Goal: Task Accomplishment & Management: Use online tool/utility

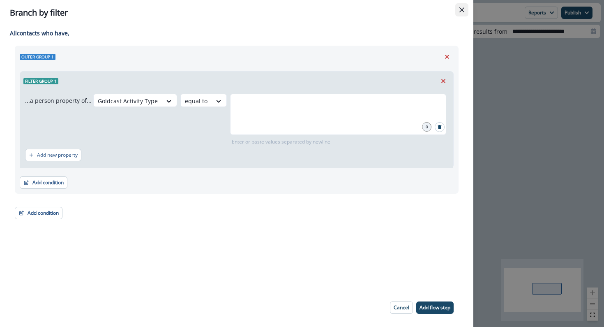
click at [468, 10] on button "Close" at bounding box center [462, 9] width 13 height 13
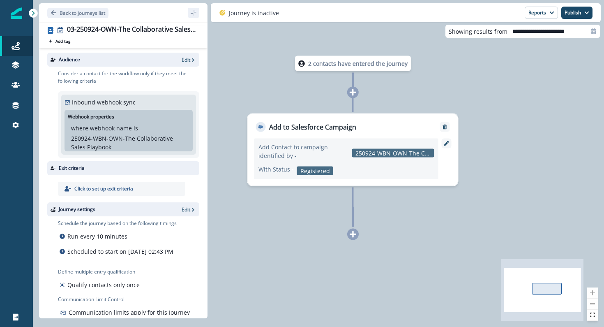
click at [357, 234] on div at bounding box center [353, 235] width 12 height 12
click at [353, 235] on icon at bounding box center [353, 234] width 7 height 7
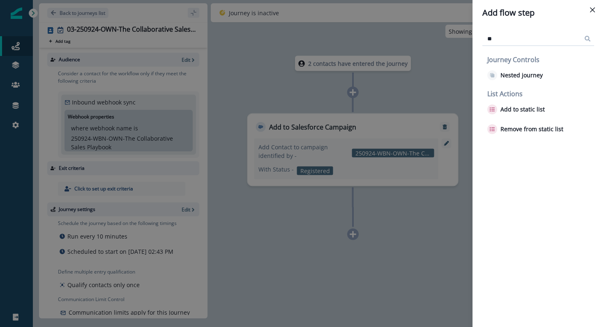
type input "*"
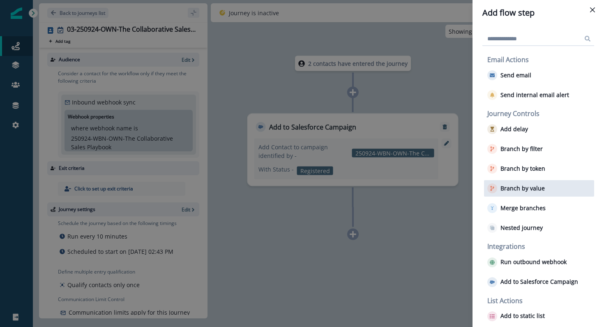
click at [525, 183] on div "Branch by value" at bounding box center [539, 188] width 110 height 16
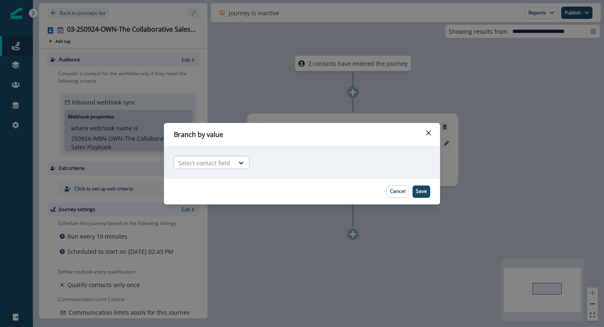
click at [234, 157] on div at bounding box center [241, 163] width 15 height 14
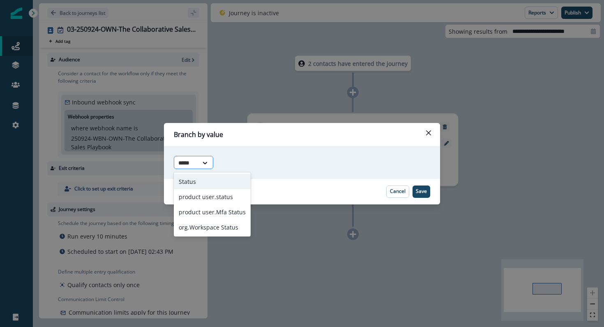
type input "******"
click at [196, 179] on div "Status" at bounding box center [212, 181] width 77 height 15
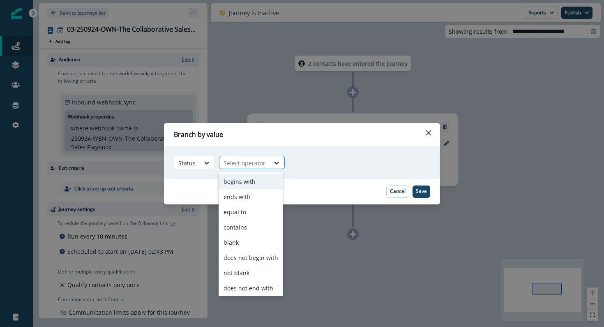
click at [245, 165] on div at bounding box center [245, 163] width 42 height 10
click at [241, 228] on div "contains" at bounding box center [251, 227] width 65 height 15
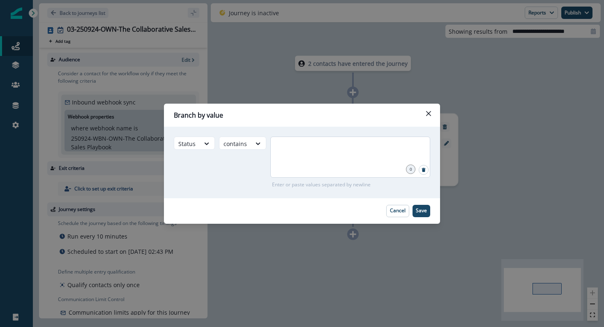
click at [314, 158] on div at bounding box center [351, 157] width 160 height 41
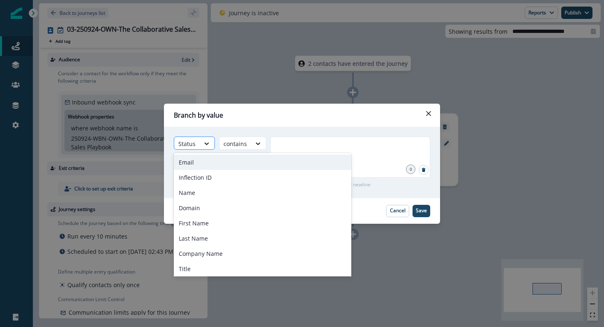
click at [193, 150] on div "Status" at bounding box center [186, 144] width 25 height 14
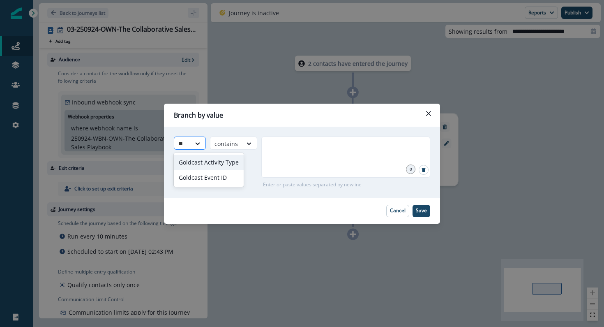
type input "***"
click at [195, 164] on div "Goldcast Activity Type" at bounding box center [209, 162] width 70 height 15
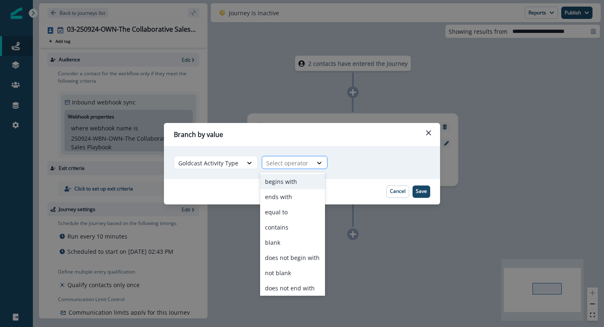
click at [277, 161] on div at bounding box center [287, 163] width 42 height 10
click at [284, 224] on div "contains" at bounding box center [292, 227] width 65 height 15
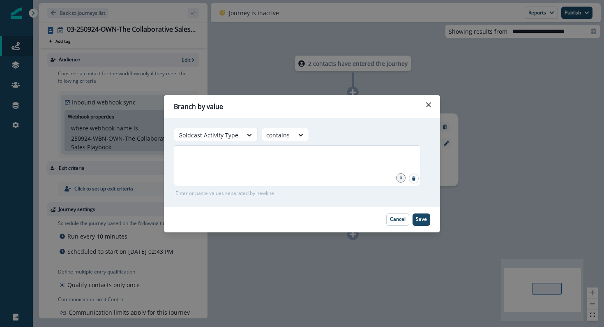
click at [321, 168] on div at bounding box center [297, 165] width 247 height 41
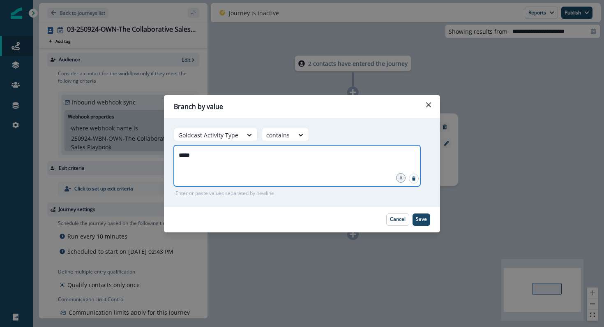
type input "******"
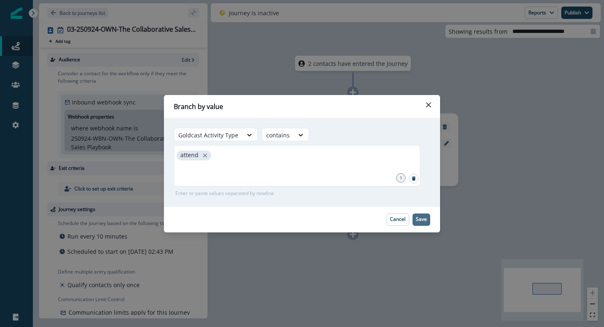
click at [419, 222] on p "Save" at bounding box center [421, 219] width 11 height 6
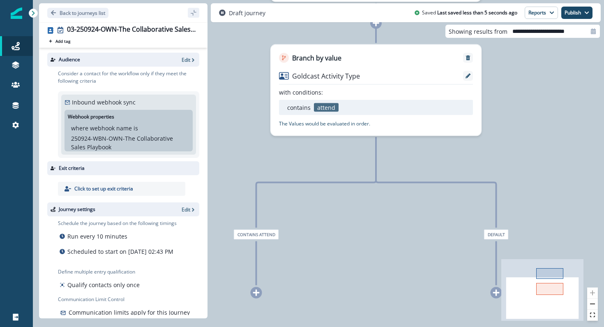
click at [255, 298] on div at bounding box center [257, 293] width 12 height 12
click at [255, 292] on icon at bounding box center [256, 292] width 7 height 7
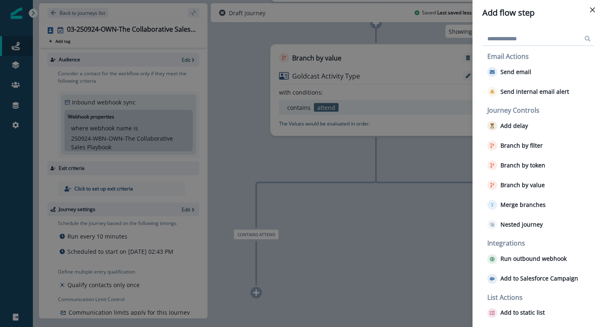
scroll to position [6, 0]
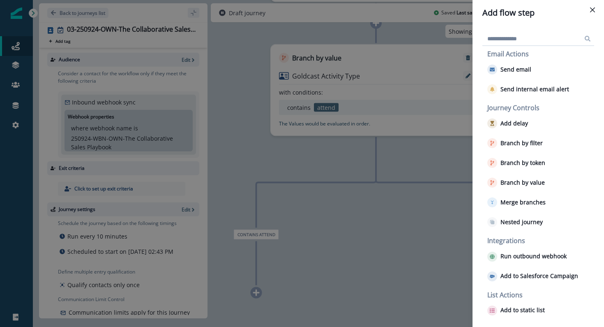
click at [601, 11] on header "Add flow step" at bounding box center [539, 12] width 132 height 25
click at [591, 6] on button "Close" at bounding box center [592, 9] width 13 height 13
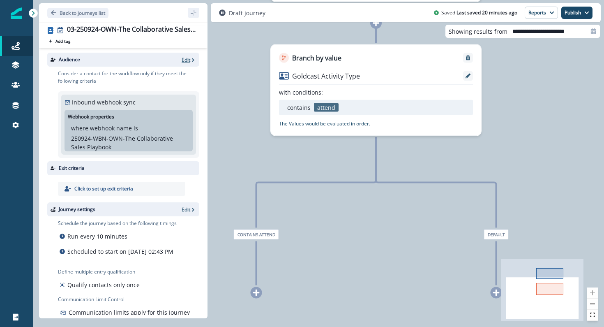
click at [187, 62] on p "Edit" at bounding box center [186, 59] width 9 height 7
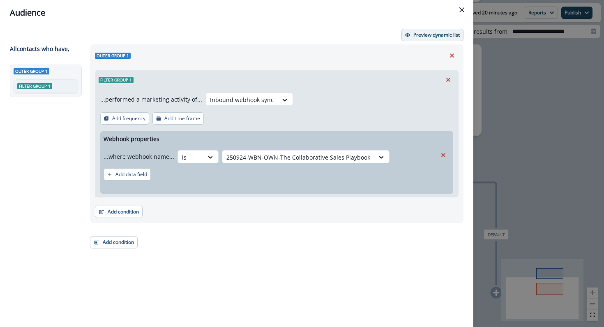
click at [413, 30] on button "Preview dynamic list" at bounding box center [433, 35] width 62 height 12
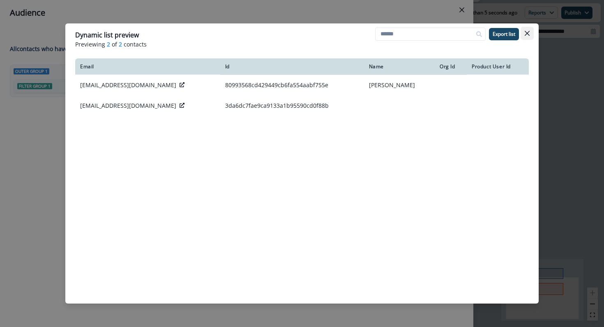
click at [528, 33] on icon "Close" at bounding box center [527, 33] width 5 height 5
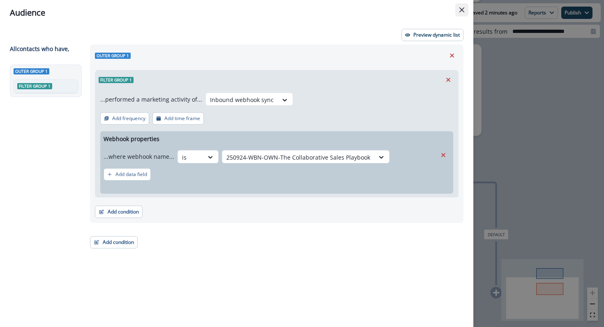
click at [466, 11] on button "Close" at bounding box center [462, 9] width 13 height 13
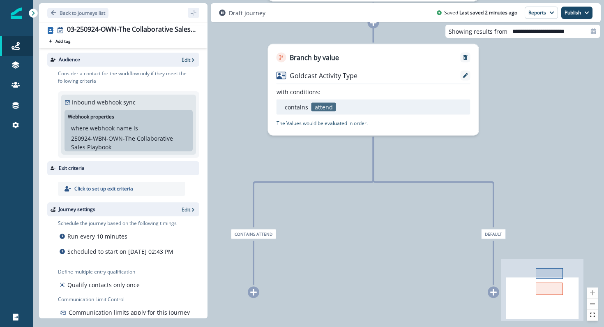
click at [263, 234] on span "contains attend" at bounding box center [253, 234] width 45 height 10
click at [262, 239] on div "2 contacts have entered the journey Add to Salesforce Campaign Add Contact to c…" at bounding box center [319, 163] width 572 height 327
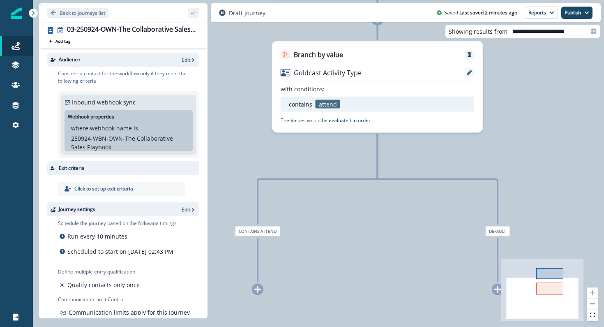
drag, startPoint x: 255, startPoint y: 259, endPoint x: 260, endPoint y: 219, distance: 40.2
click at [260, 226] on span "contains attend" at bounding box center [257, 231] width 45 height 10
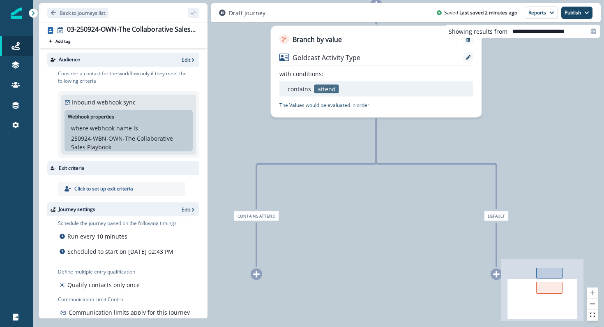
click at [260, 219] on span "contains attend" at bounding box center [256, 216] width 45 height 10
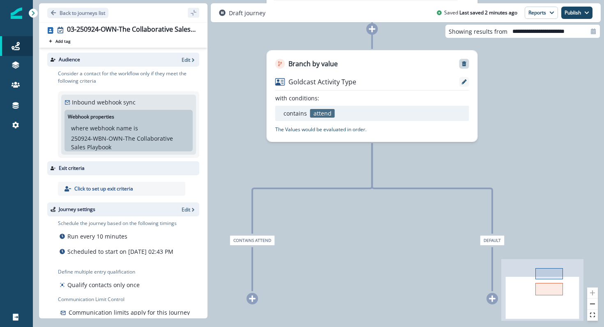
click at [464, 63] on icon "Remove" at bounding box center [465, 64] width 6 height 6
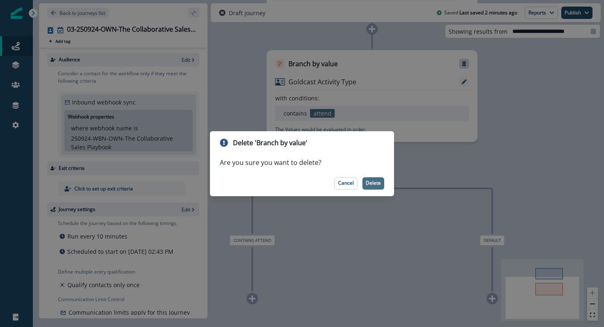
click at [377, 181] on p "Delete" at bounding box center [373, 183] width 15 height 6
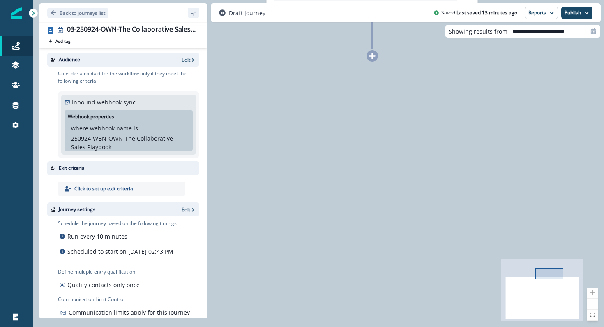
click at [185, 66] on div "Audience Edit" at bounding box center [123, 60] width 152 height 14
click at [187, 58] on p "Edit" at bounding box center [186, 59] width 9 height 7
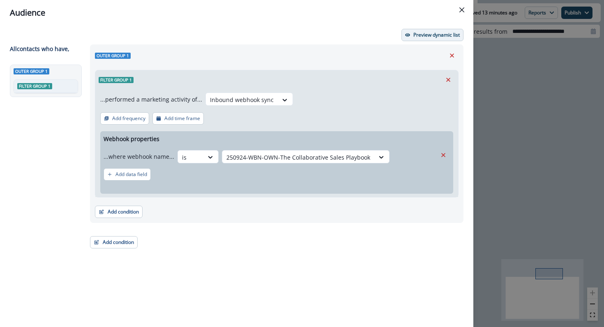
click at [426, 32] on p "Preview dynamic list" at bounding box center [437, 35] width 46 height 6
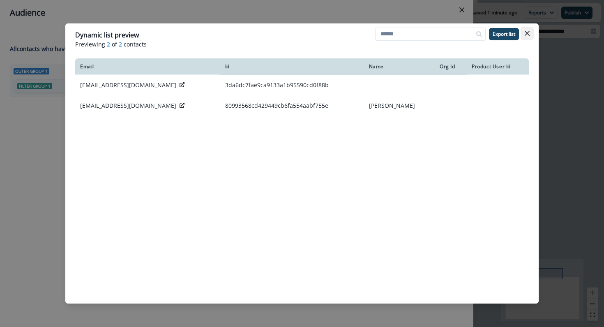
click at [529, 30] on button "Close" at bounding box center [527, 33] width 13 height 13
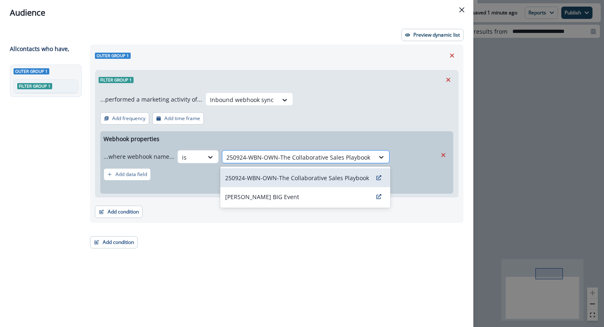
click at [260, 161] on div at bounding box center [299, 157] width 144 height 10
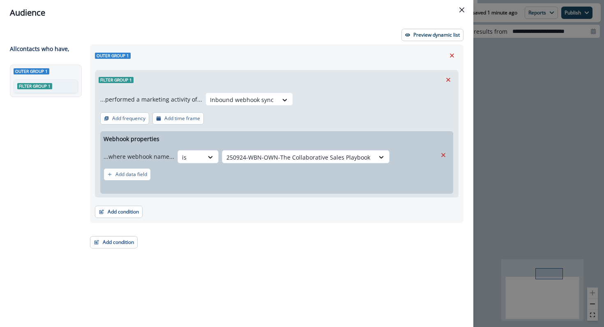
click at [285, 141] on div "Webhook properties ...where webhook name... is 250924-WBN-OWN-The Collaborative…" at bounding box center [276, 162] width 353 height 62
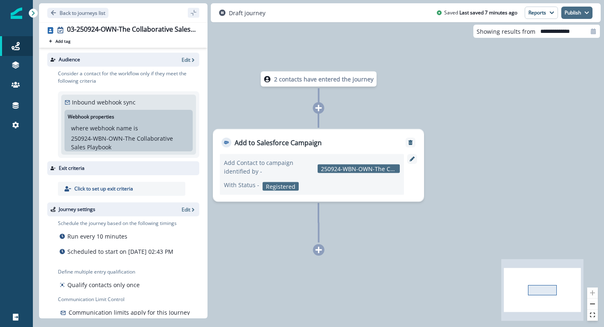
click at [586, 8] on button "Publish" at bounding box center [577, 13] width 31 height 12
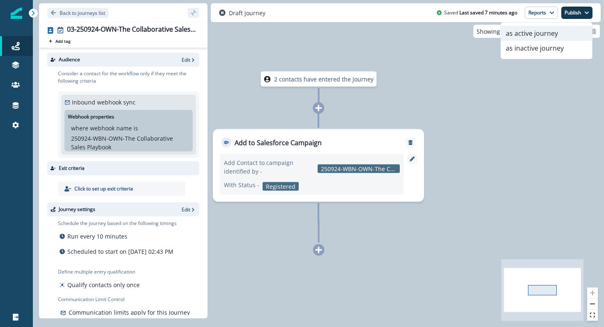
click at [570, 33] on button "as active journey" at bounding box center [546, 33] width 91 height 15
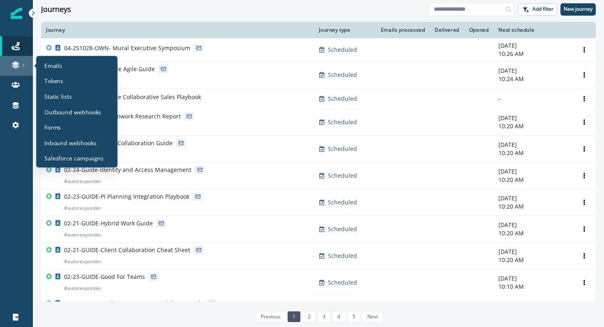
click at [21, 58] on link at bounding box center [16, 66] width 33 height 20
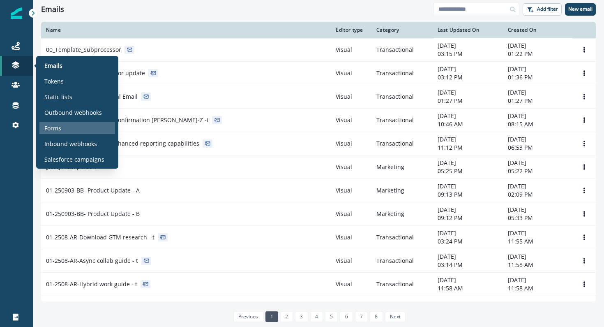
click at [54, 126] on p "Forms" at bounding box center [52, 128] width 17 height 9
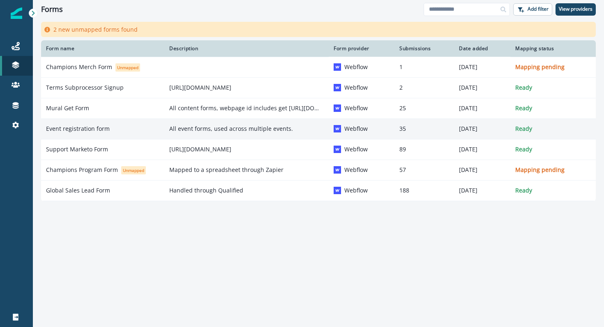
click at [83, 123] on td "Event registration form" at bounding box center [102, 128] width 123 height 21
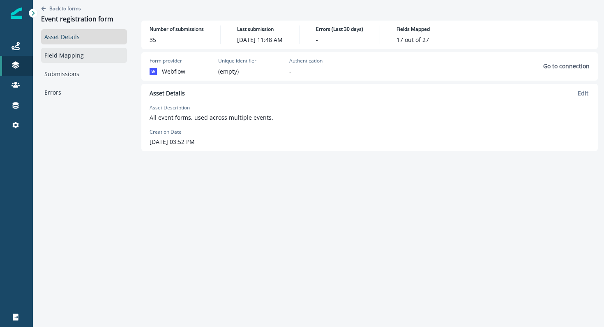
click at [55, 57] on link "Field Mapping" at bounding box center [84, 55] width 86 height 15
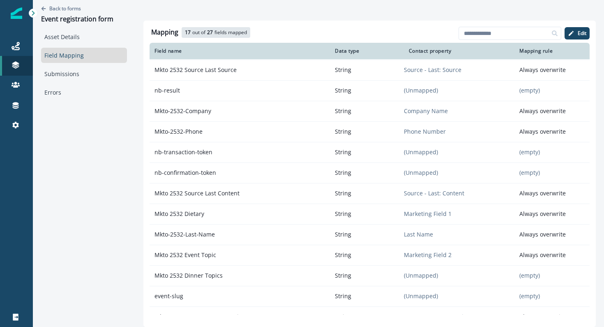
scroll to position [300, 0]
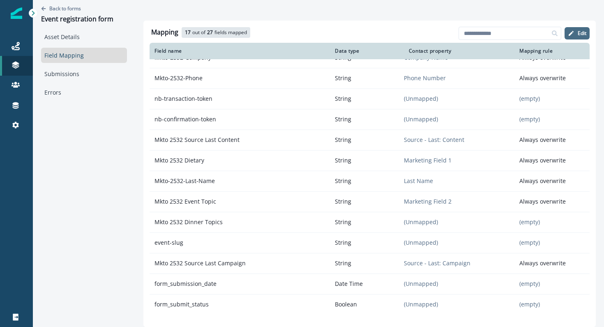
click at [575, 35] on button "Edit" at bounding box center [577, 33] width 25 height 12
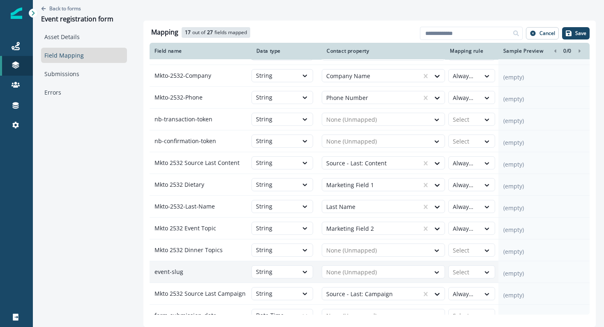
scroll to position [258, 0]
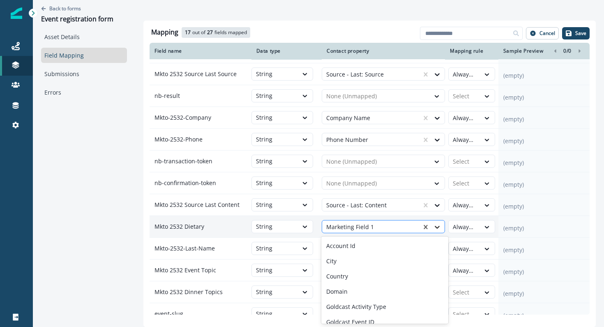
click at [436, 227] on icon at bounding box center [437, 227] width 5 height 3
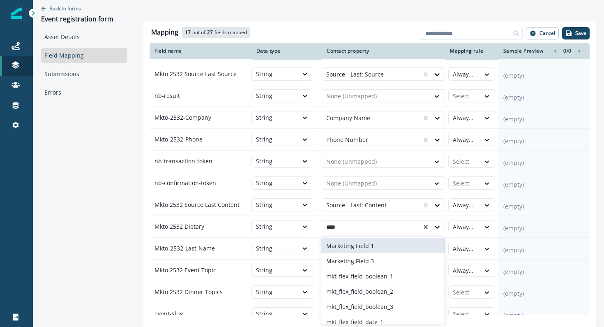
type input "*****"
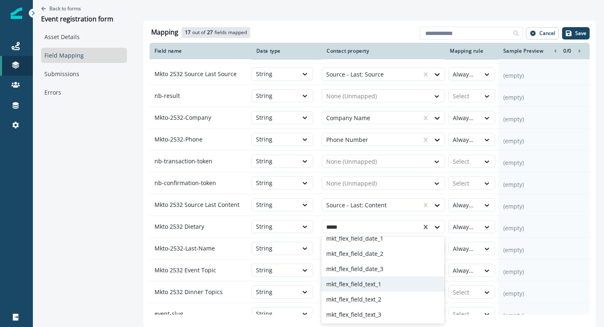
click at [404, 280] on div "mkt_flex_field_text_1" at bounding box center [383, 283] width 123 height 15
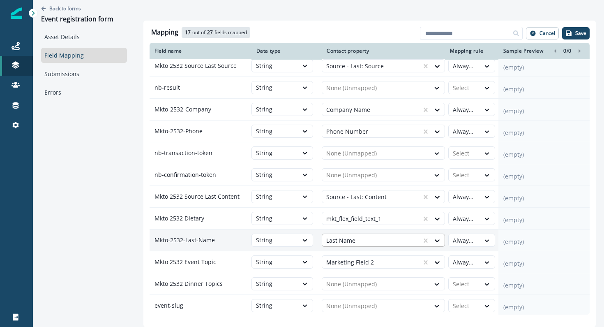
scroll to position [278, 0]
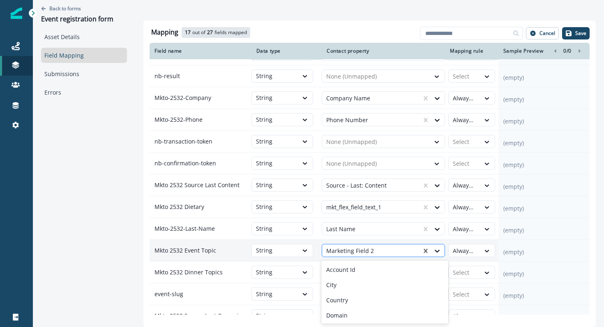
click at [396, 250] on div at bounding box center [371, 251] width 91 height 10
type input "***"
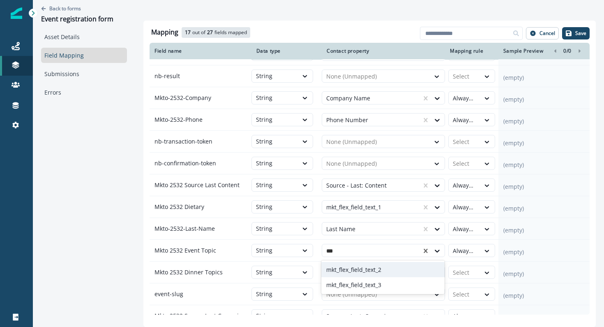
click at [384, 267] on div "mkt_flex_field_text_2" at bounding box center [383, 269] width 123 height 15
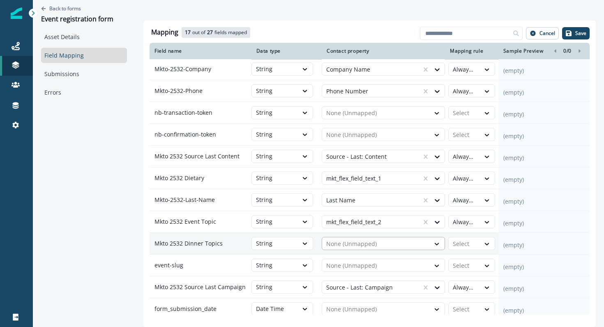
scroll to position [307, 0]
click at [382, 246] on div at bounding box center [376, 243] width 100 height 10
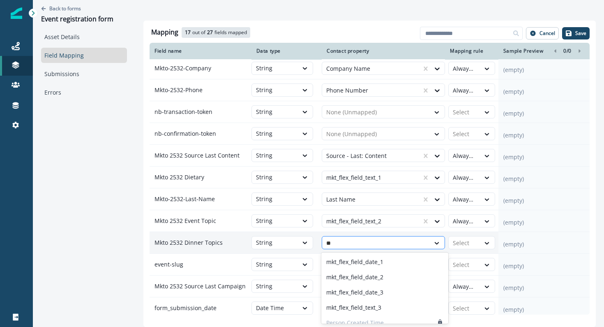
type input "***"
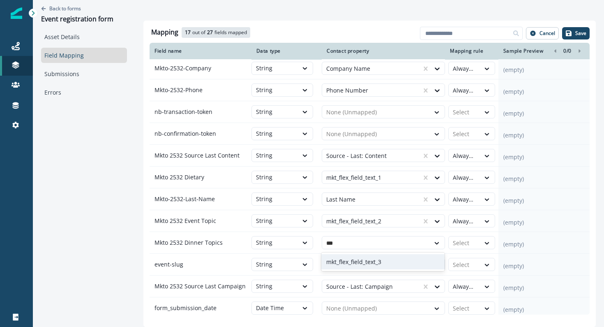
click at [379, 258] on p "mkt_flex_field_text_3" at bounding box center [353, 261] width 55 height 9
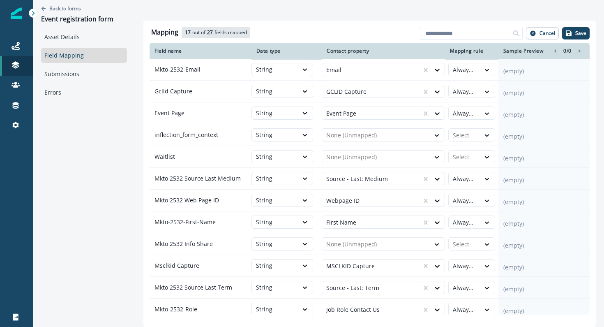
scroll to position [0, 0]
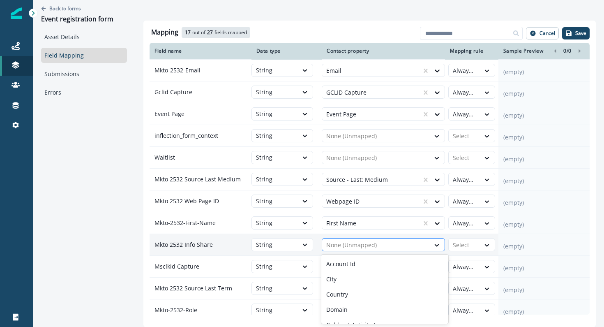
click at [377, 246] on div at bounding box center [376, 245] width 100 height 10
type input "***"
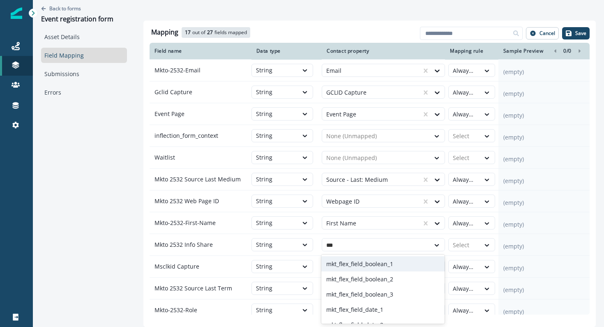
click at [379, 262] on p "mkt_flex_field_boolean_1" at bounding box center [359, 263] width 67 height 9
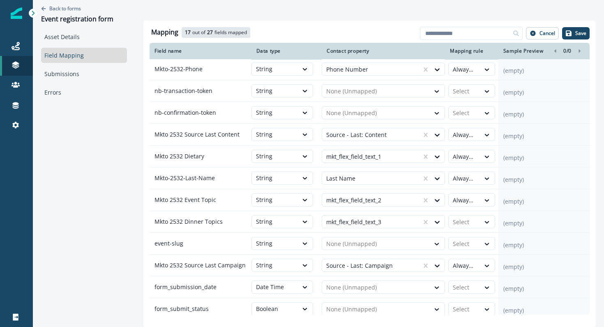
scroll to position [333, 0]
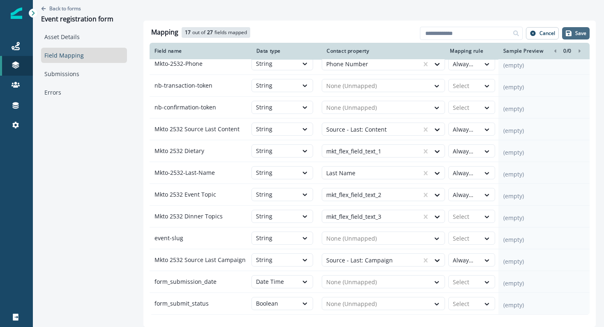
click at [574, 33] on button "Save" at bounding box center [576, 33] width 28 height 12
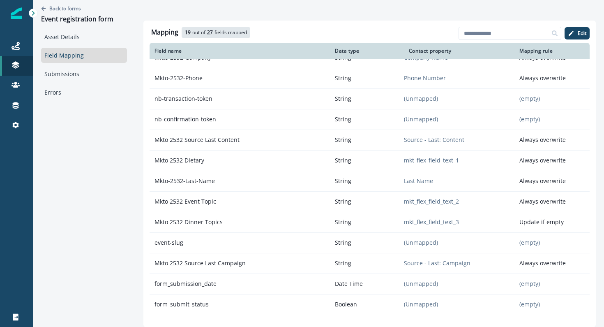
click at [574, 32] on icon "button" at bounding box center [571, 33] width 7 height 7
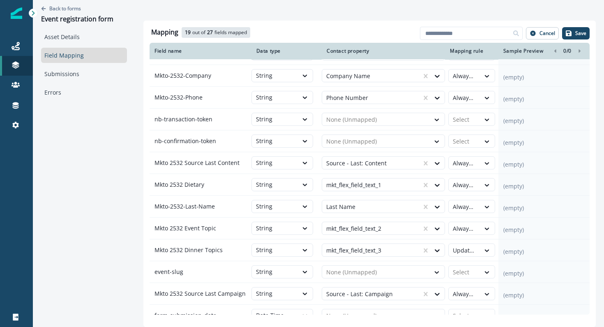
scroll to position [333, 0]
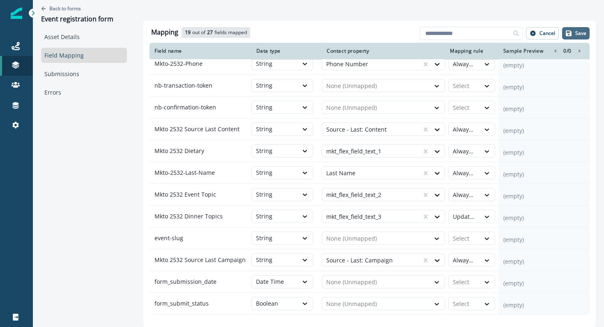
click at [580, 33] on p "Save" at bounding box center [581, 33] width 11 height 6
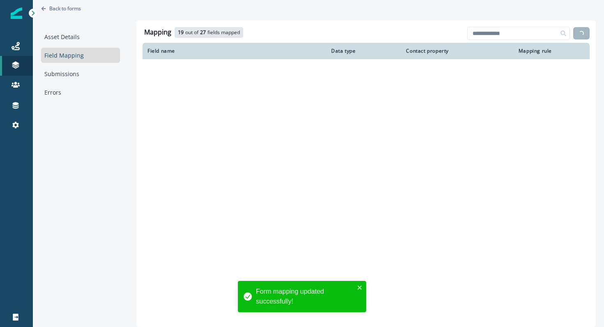
scroll to position [300, 0]
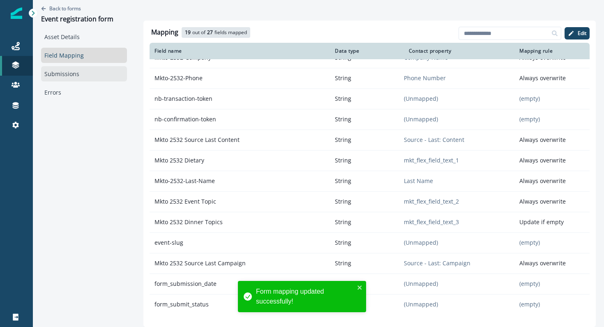
click at [100, 67] on link "Submissions" at bounding box center [84, 73] width 86 height 15
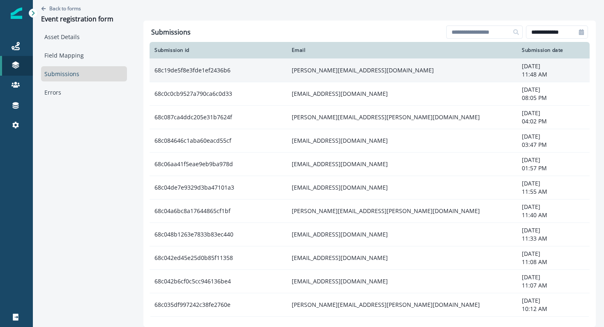
click at [319, 71] on td "gregory.adams3@merck.com" at bounding box center [402, 69] width 231 height 23
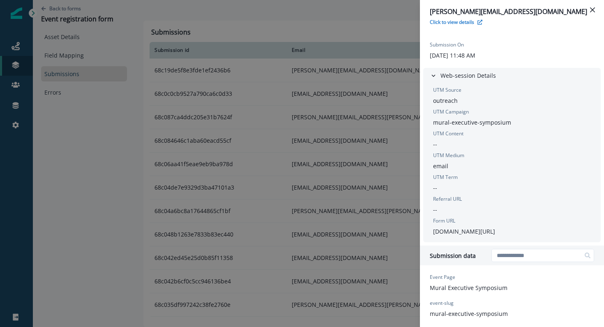
scroll to position [146, 0]
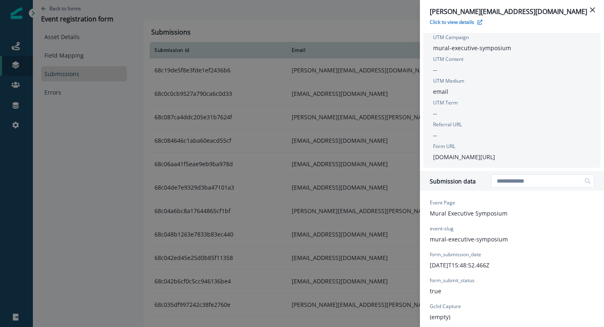
click at [445, 161] on p "www.mural.co/resources/events/mural-executive-symposium/" at bounding box center [464, 157] width 62 height 9
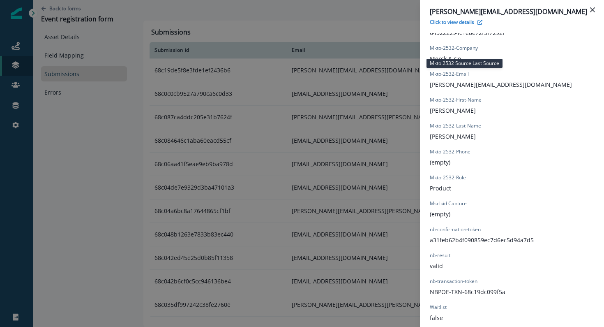
scroll to position [776, 0]
